Goal: Task Accomplishment & Management: Manage account settings

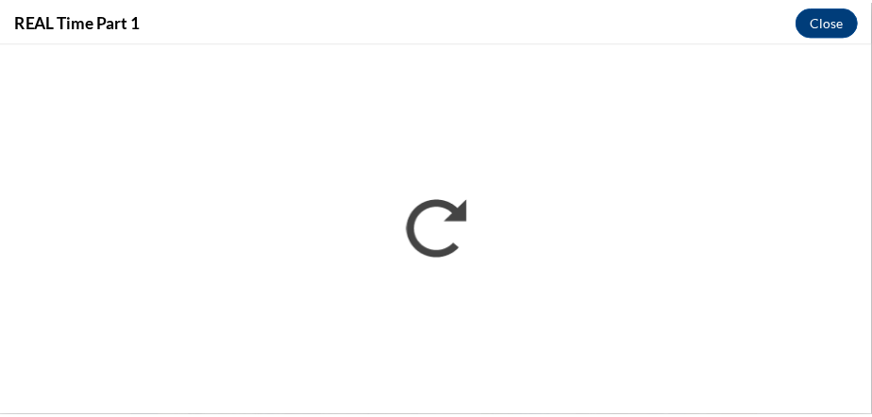
scroll to position [1144, 0]
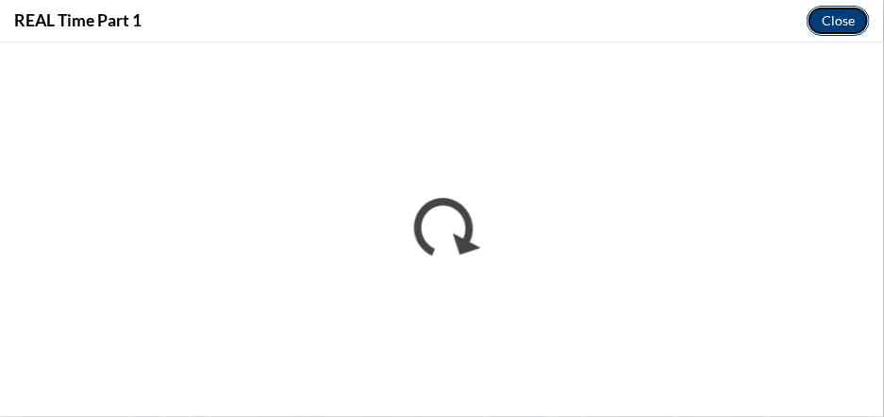
click at [835, 21] on button "Close" at bounding box center [838, 21] width 63 height 30
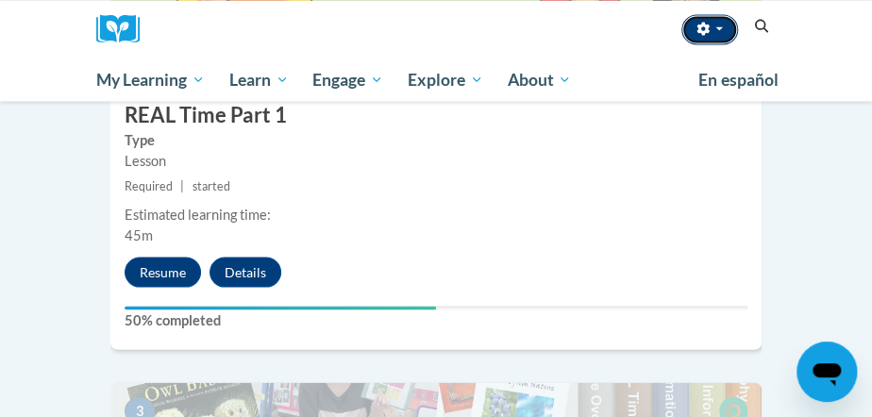
drag, startPoint x: 730, startPoint y: 107, endPoint x: 716, endPoint y: 35, distance: 72.9
click at [716, 35] on button "button" at bounding box center [709, 29] width 57 height 30
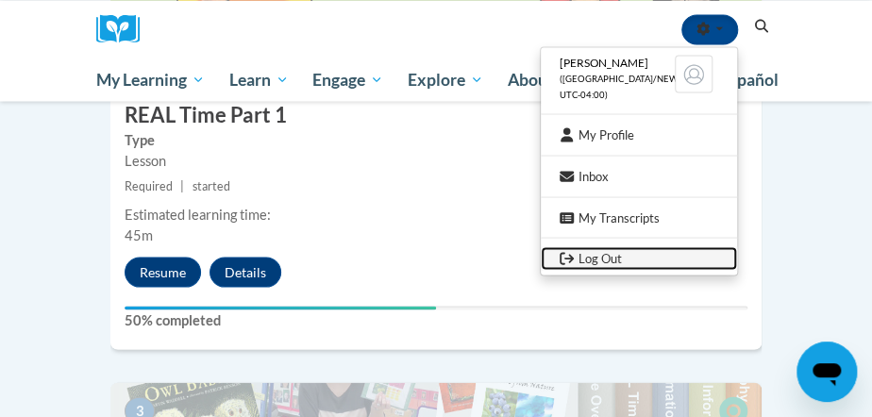
click at [596, 254] on link "Log Out" at bounding box center [639, 258] width 196 height 24
